Goal: Find specific page/section: Find specific page/section

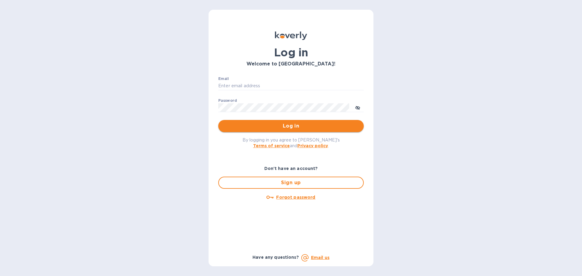
type input "[PERSON_NAME][EMAIL_ADDRESS][DOMAIN_NAME]"
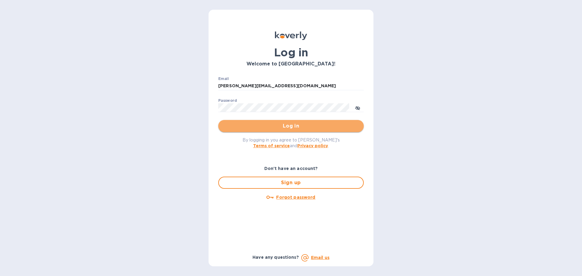
click at [274, 130] on span "Log in" at bounding box center [291, 125] width 136 height 7
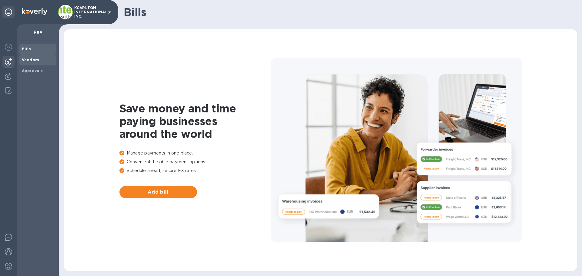
click at [32, 58] on b "Vendors" at bounding box center [31, 60] width 18 height 5
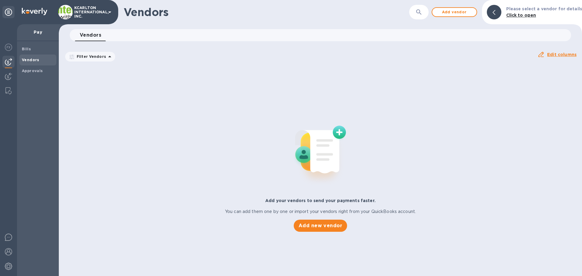
click at [421, 10] on icon "button" at bounding box center [418, 11] width 5 height 5
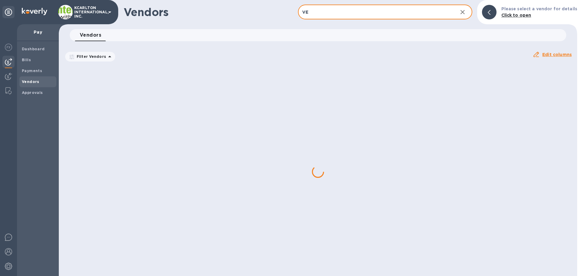
type input "V"
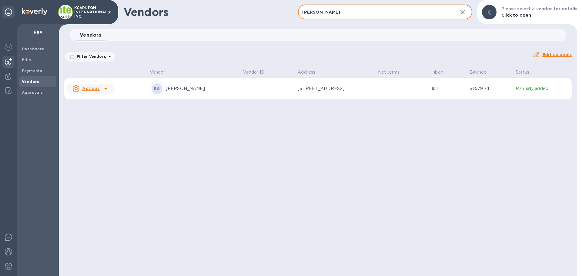
type input "[PERSON_NAME]"
